Goal: Browse casually: Explore the website without a specific task or goal

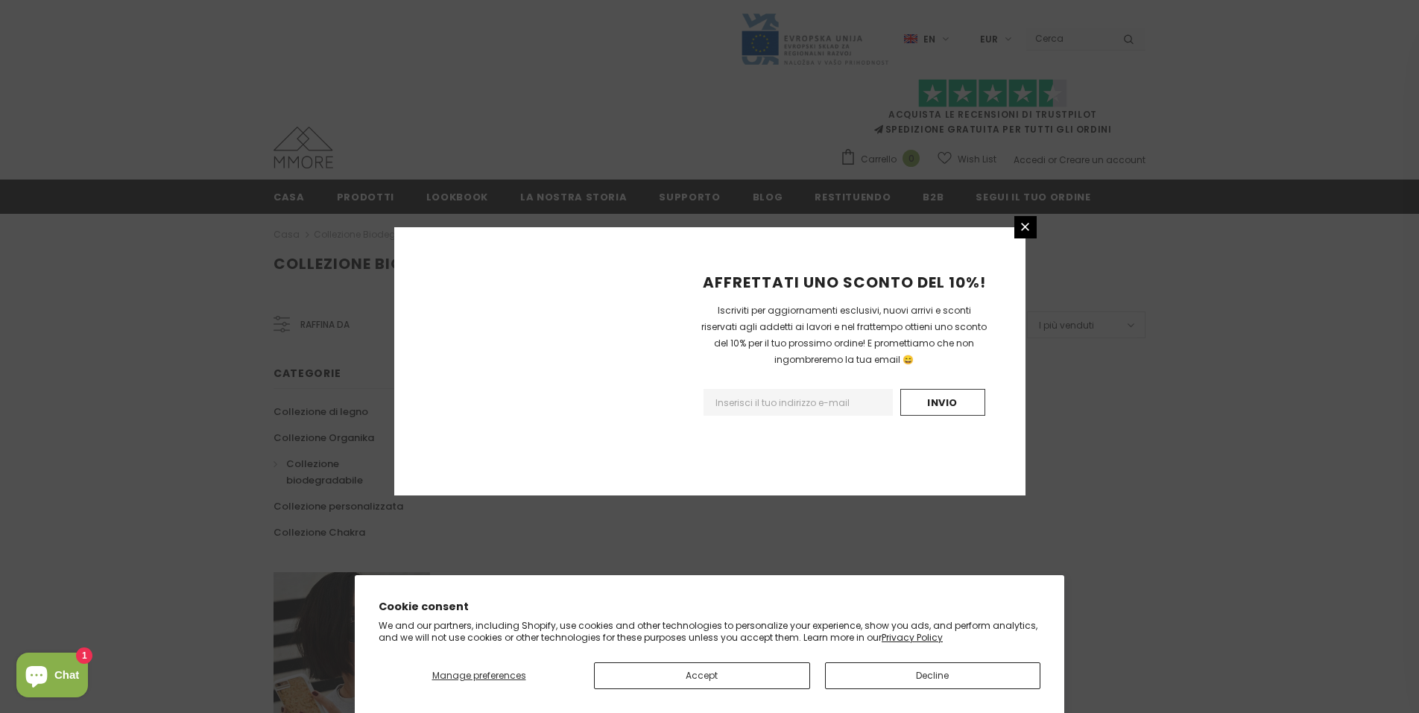
scroll to position [814, 0]
